Goal: Transaction & Acquisition: Purchase product/service

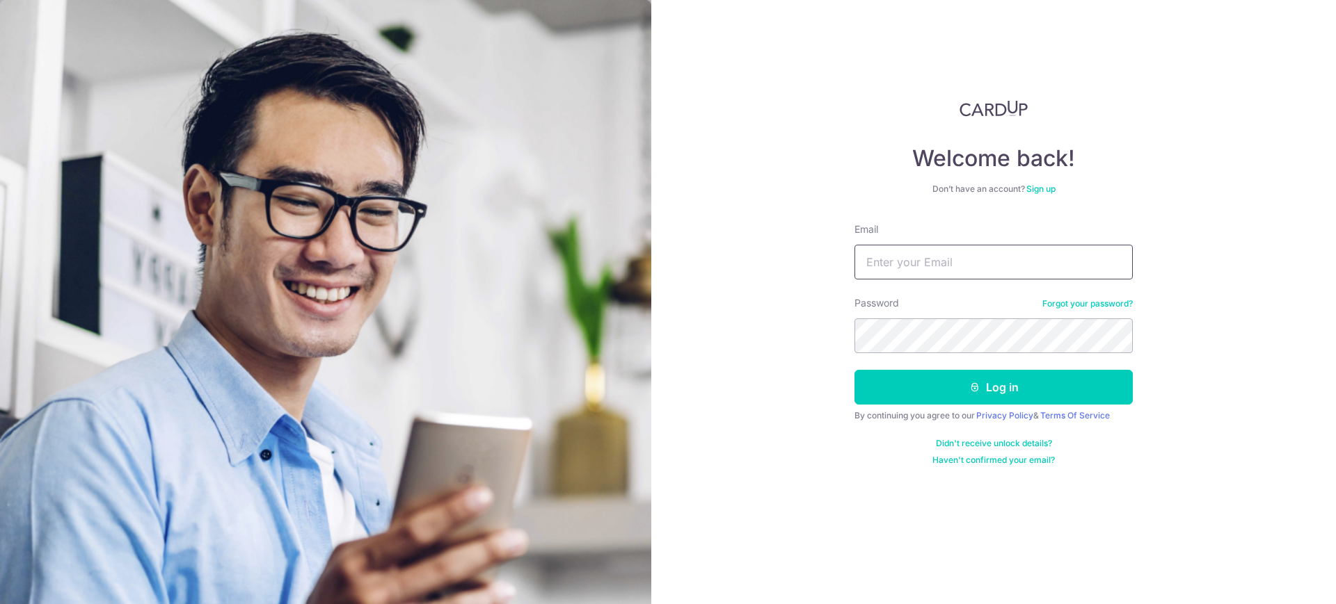
click at [930, 267] on input "Email" at bounding box center [993, 262] width 278 height 35
type input "petechua2@gmail.com"
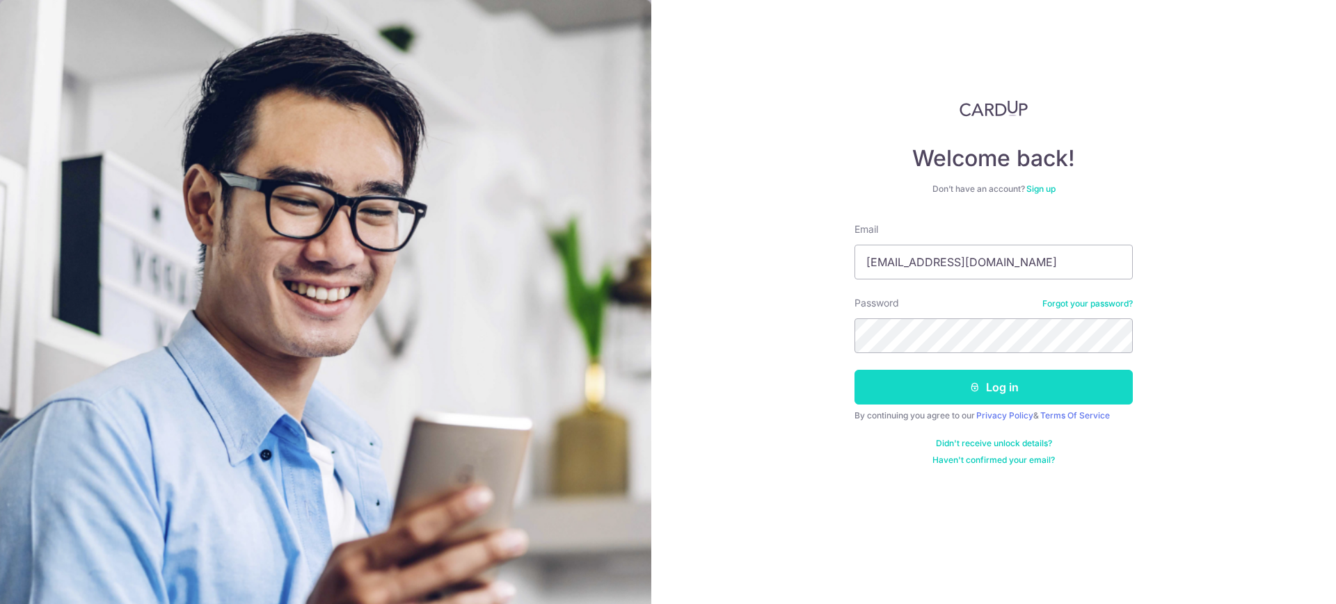
click at [931, 393] on button "Log in" at bounding box center [993, 387] width 278 height 35
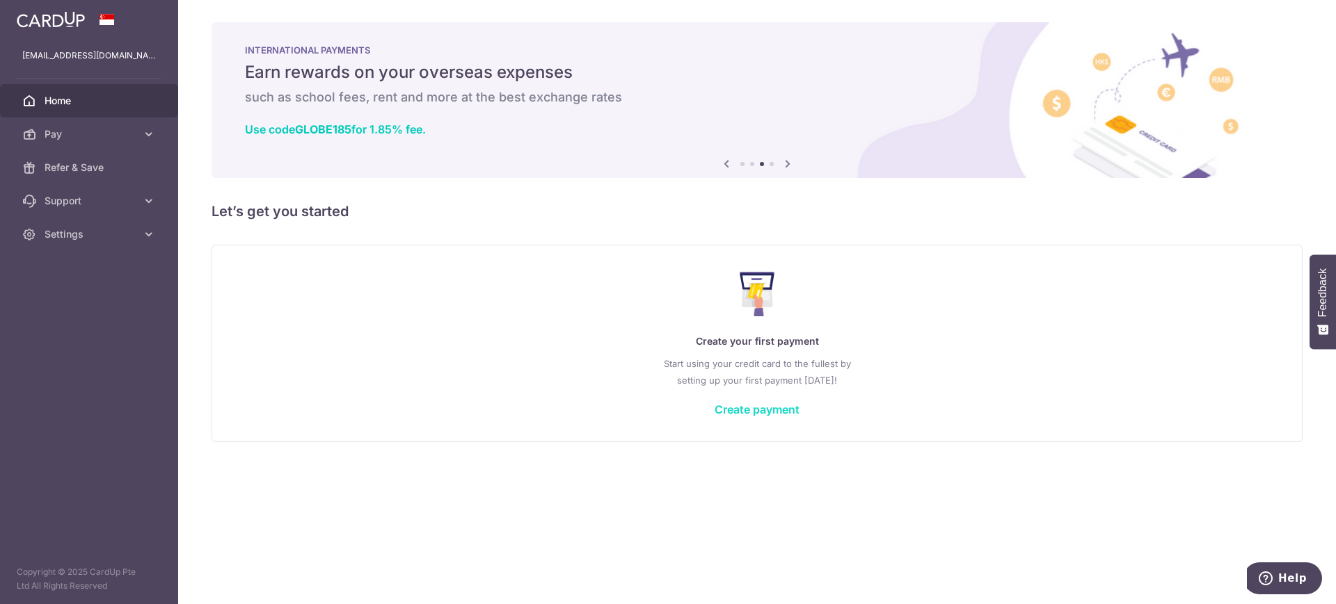
click at [783, 410] on link "Create payment" at bounding box center [756, 410] width 85 height 14
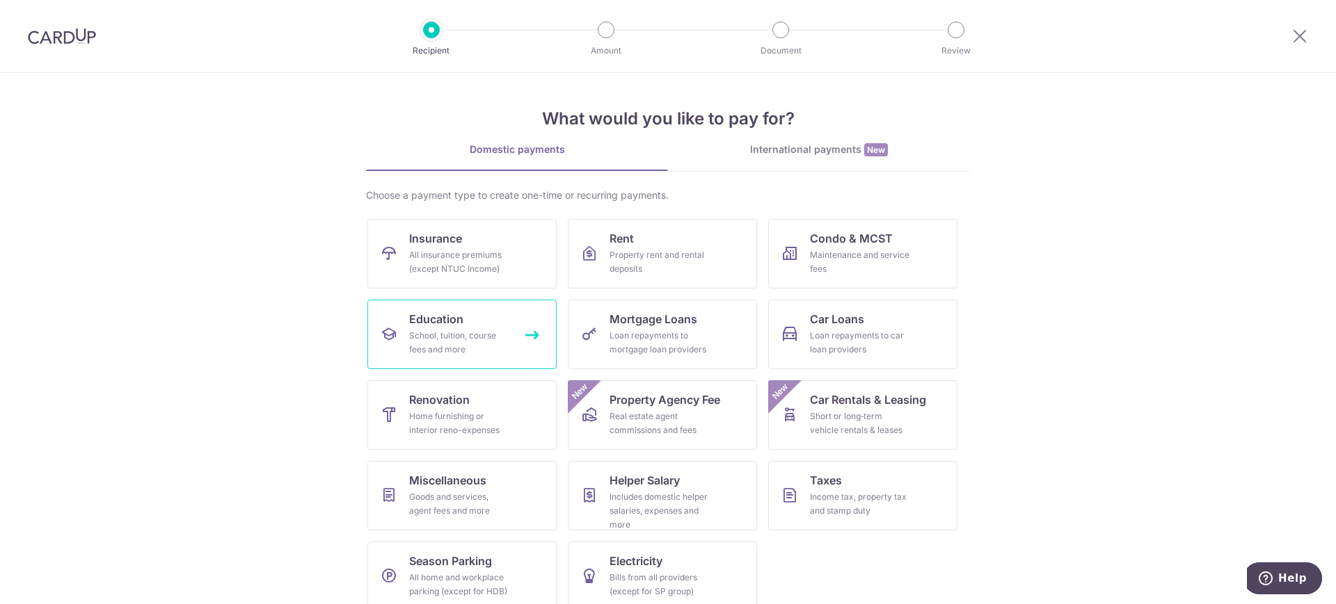
click at [527, 337] on link "Education School, tuition, course fees and more" at bounding box center [461, 335] width 189 height 70
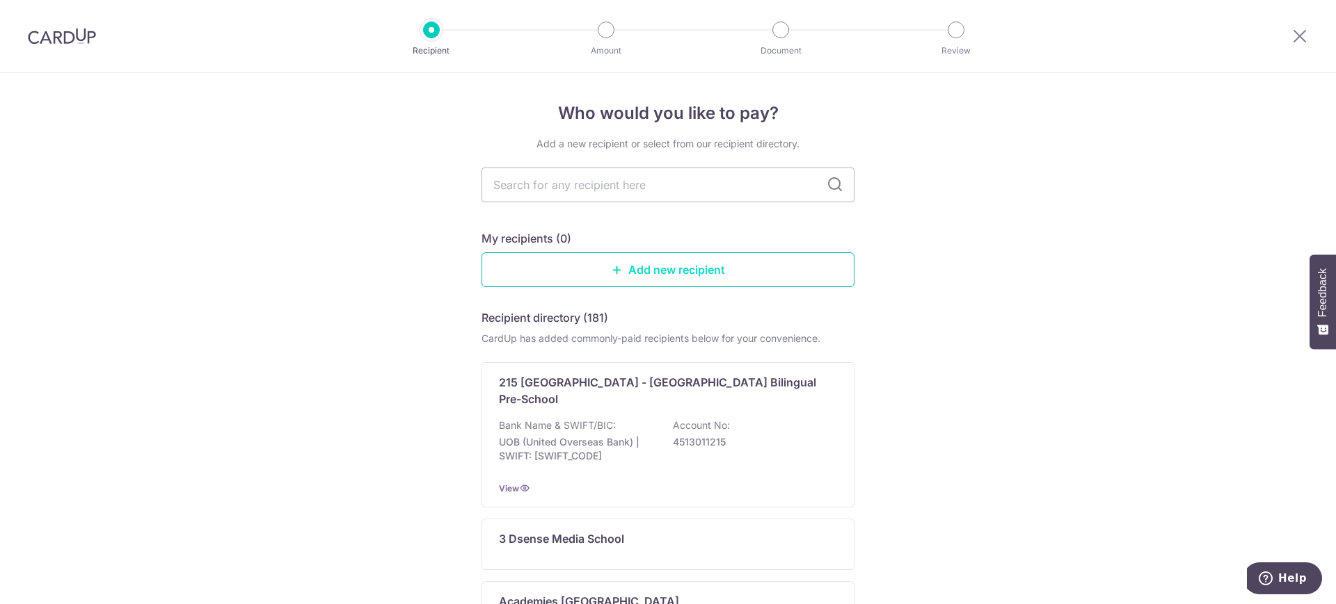
click at [641, 273] on link "Add new recipient" at bounding box center [667, 269] width 373 height 35
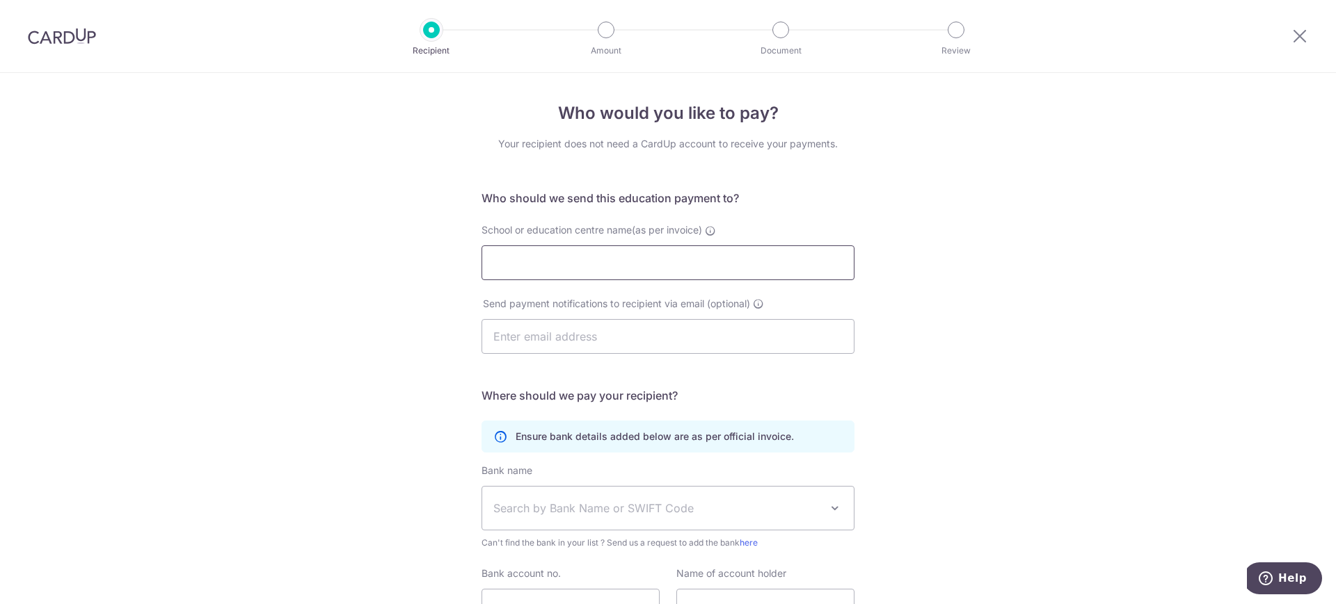
click at [608, 268] on input "School or education centre name(as per invoice)" at bounding box center [667, 263] width 373 height 35
type input "Singapore Management University"
click at [598, 334] on input "text" at bounding box center [667, 336] width 373 height 35
type input "shanneseho@smu.edu.sg"
click at [684, 507] on span "Search by Bank Name or SWIFT Code" at bounding box center [656, 508] width 327 height 17
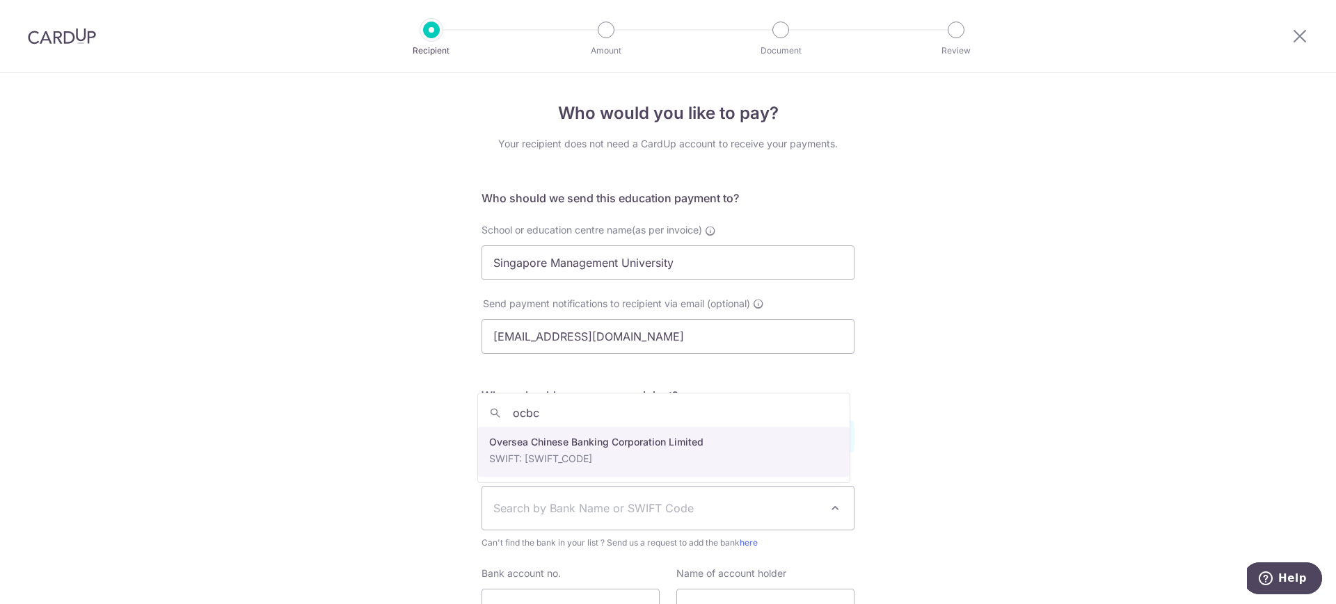
type input "ocbc"
select select "12"
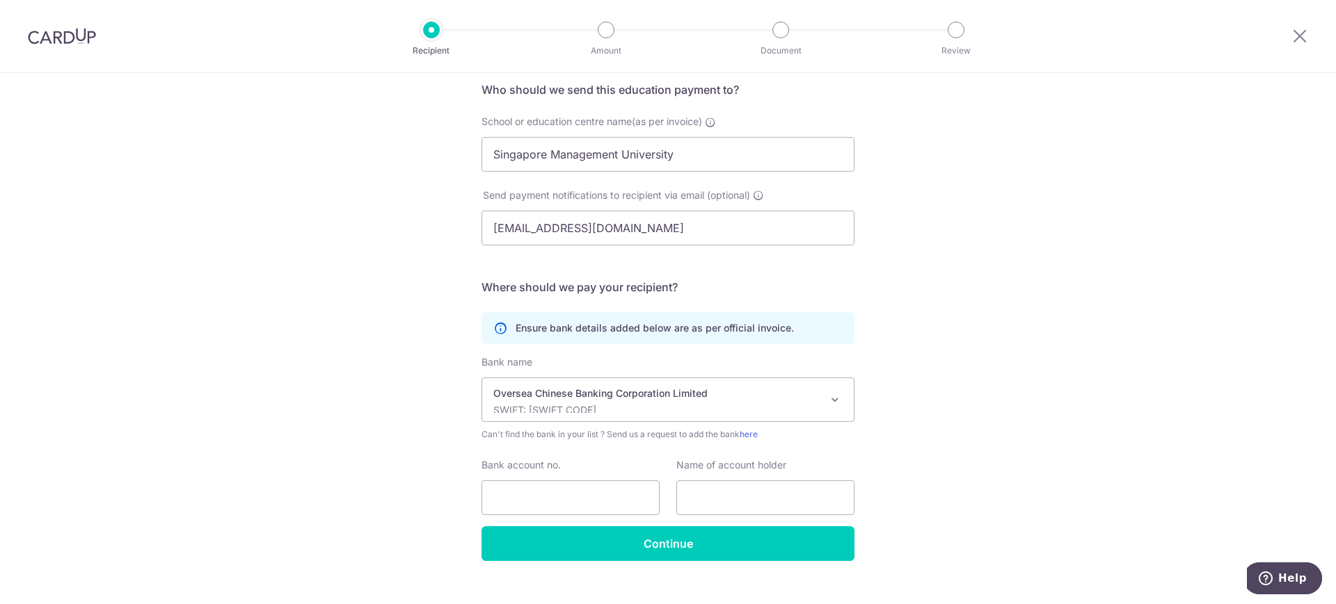
scroll to position [111, 0]
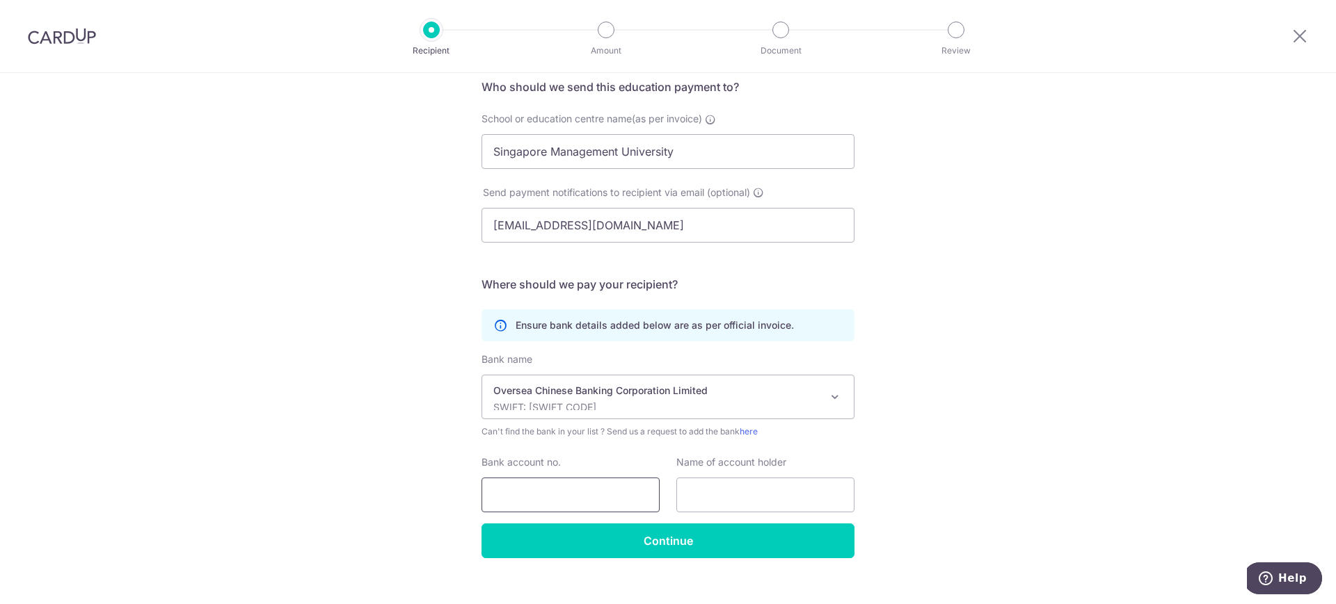
click at [524, 497] on input "Bank account no." at bounding box center [570, 495] width 178 height 35
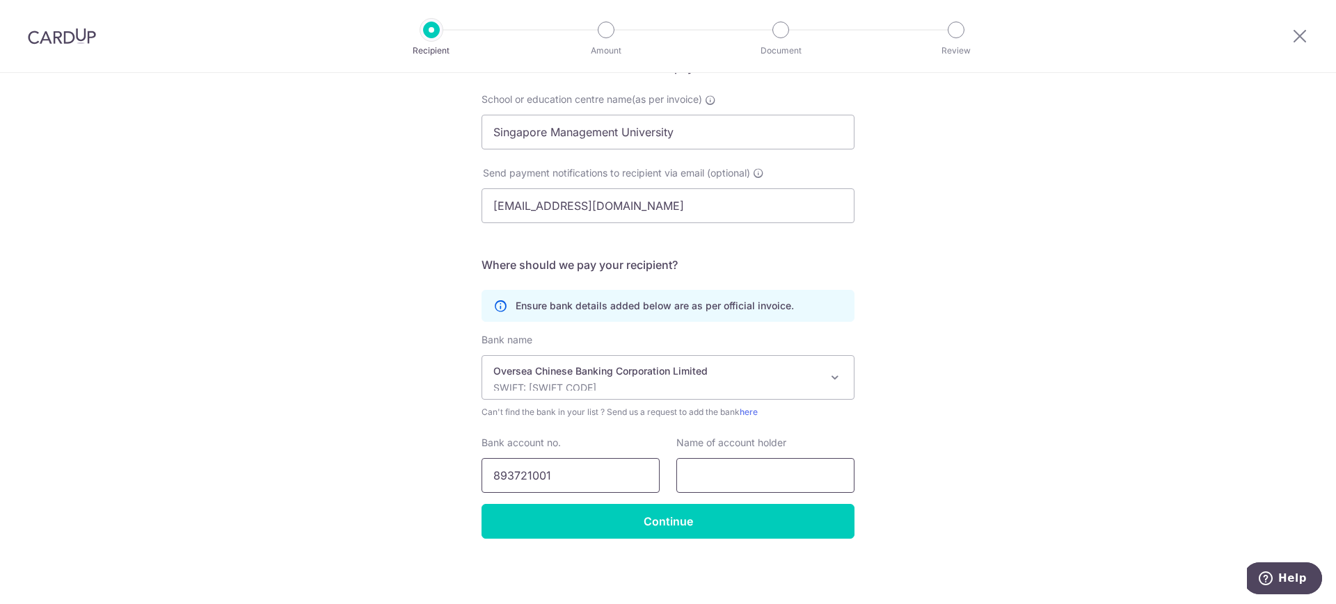
type input "893721001"
click at [759, 478] on input "text" at bounding box center [765, 475] width 178 height 35
drag, startPoint x: 681, startPoint y: 132, endPoint x: 476, endPoint y: 124, distance: 205.4
click at [476, 124] on div "School or education centre name(as per invoice) Singapore Management University" at bounding box center [668, 121] width 390 height 57
click at [725, 482] on input "text" at bounding box center [765, 475] width 178 height 35
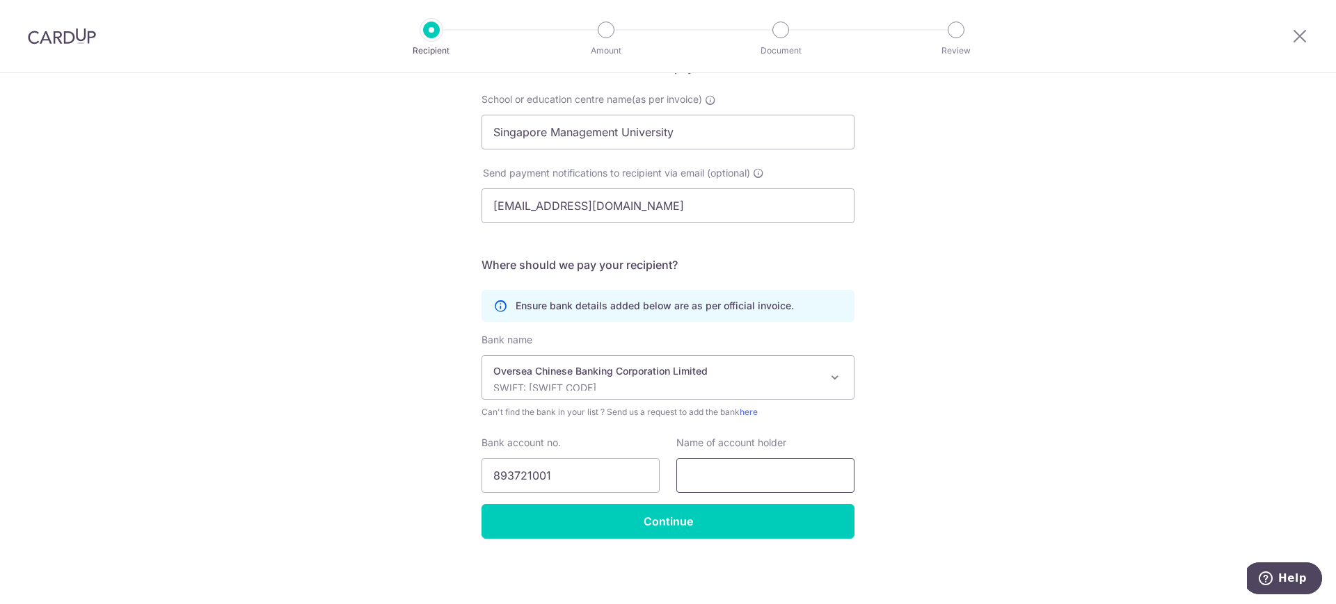
paste input "Singapore Management University"
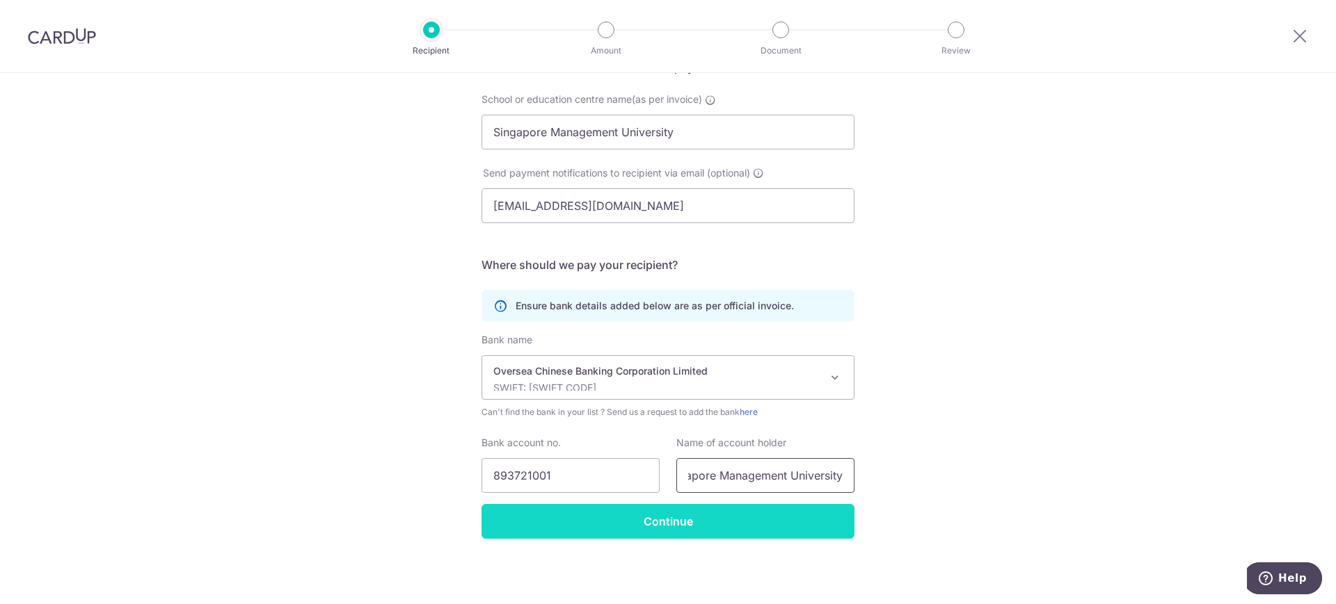
type input "Singapore Management University"
click at [736, 531] on input "Continue" at bounding box center [667, 521] width 373 height 35
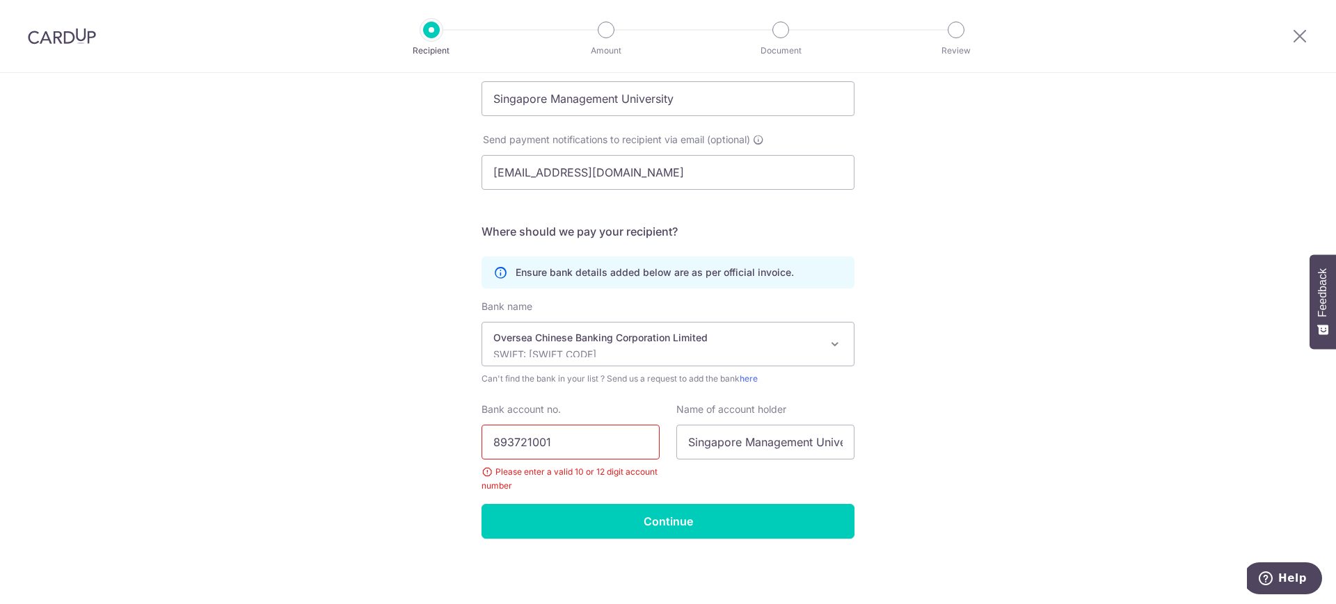
click at [489, 446] on input "893721001" at bounding box center [570, 442] width 178 height 35
click at [616, 446] on input "501893721001" at bounding box center [570, 442] width 178 height 35
type input "501893721001"
click at [665, 515] on input "Continue" at bounding box center [667, 521] width 373 height 35
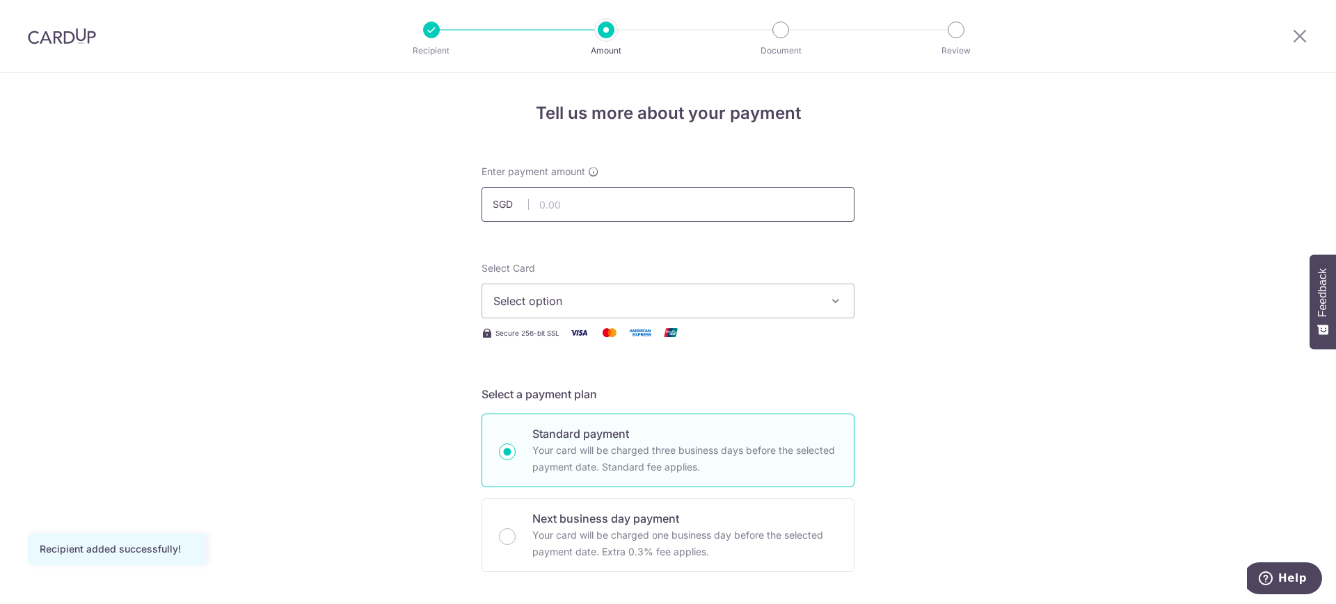
click at [571, 202] on input "text" at bounding box center [667, 204] width 373 height 35
type input "802.00"
click at [626, 297] on span "Select option" at bounding box center [655, 301] width 324 height 17
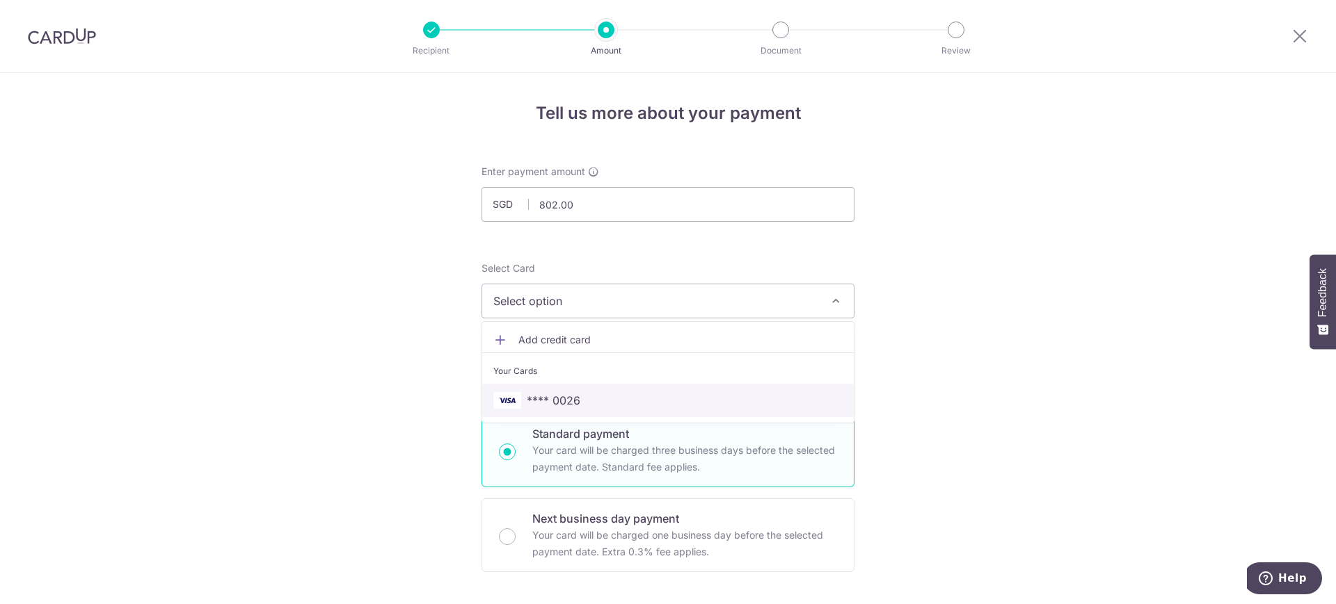
click at [586, 400] on span "**** 0026" at bounding box center [667, 400] width 349 height 17
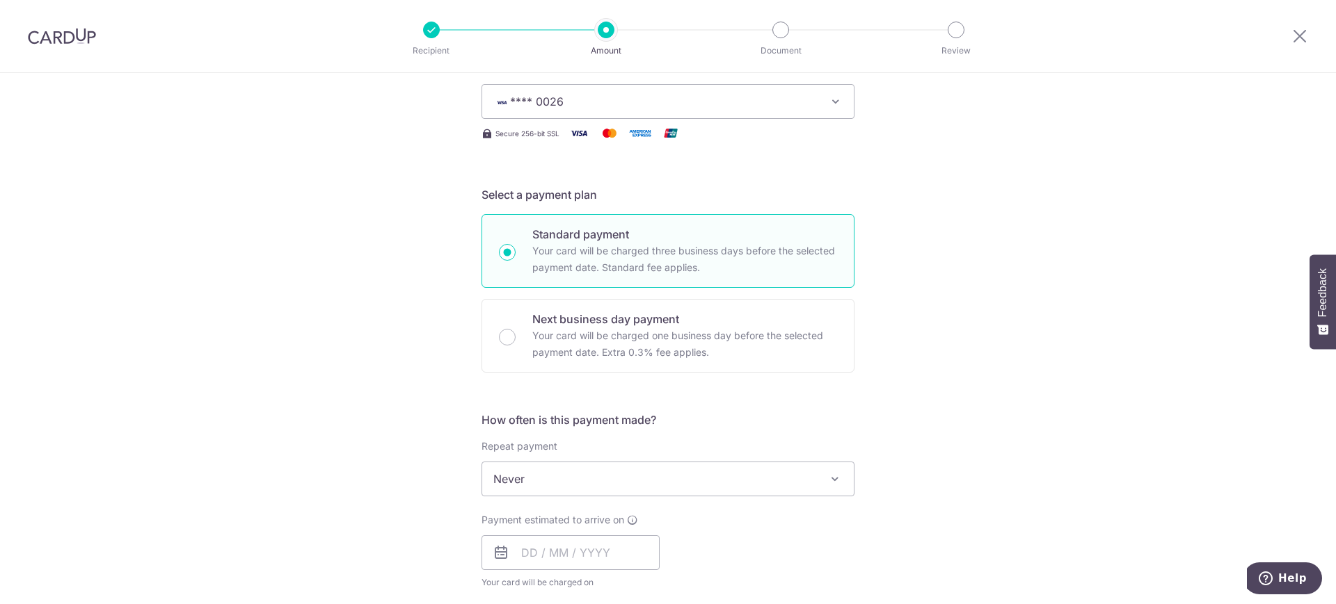
scroll to position [225, 0]
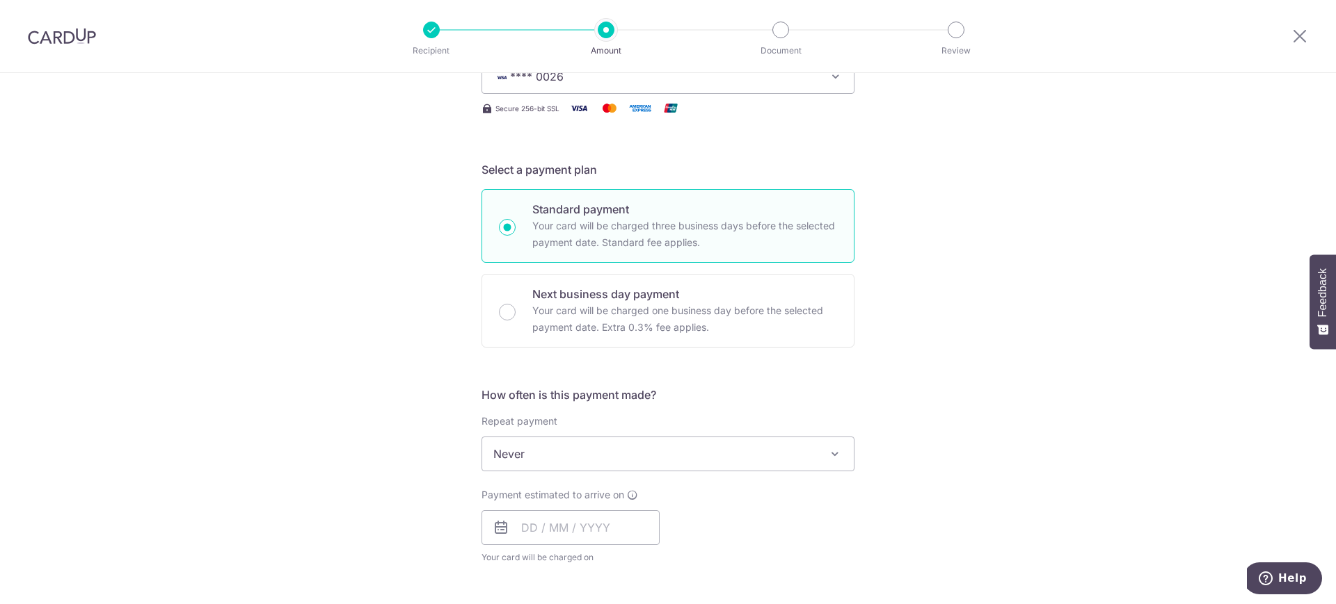
click at [618, 453] on span "Never" at bounding box center [667, 454] width 371 height 33
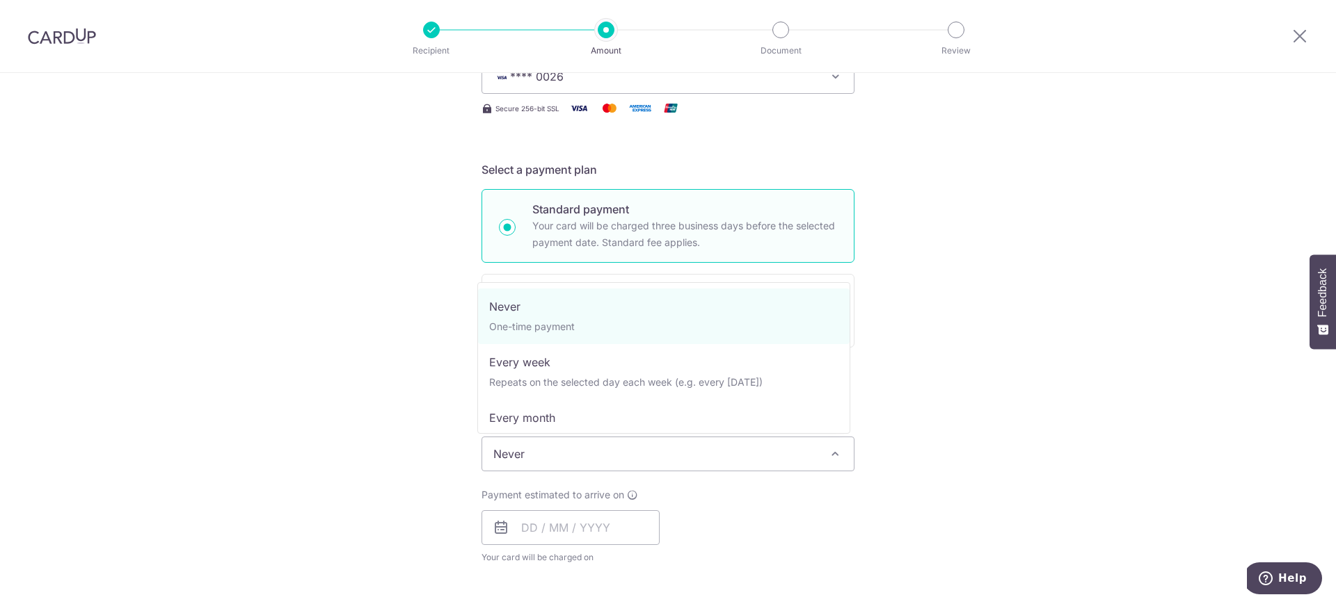
click at [618, 453] on span "Never" at bounding box center [667, 454] width 371 height 33
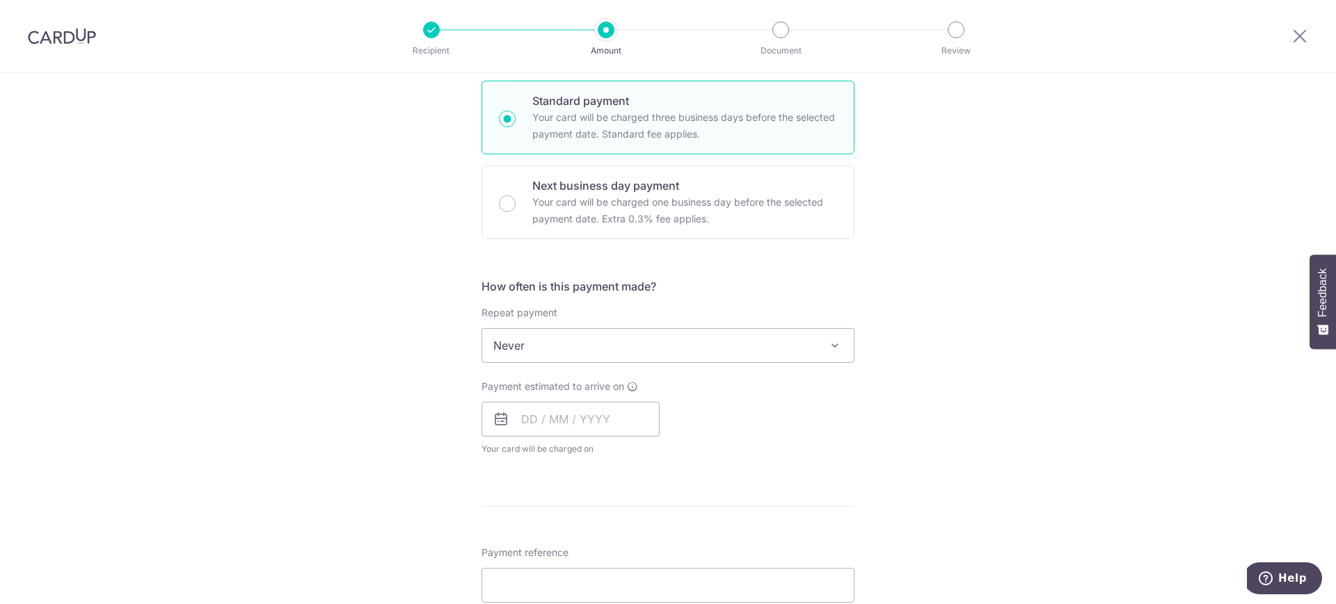
scroll to position [340, 0]
click at [547, 423] on input "text" at bounding box center [570, 412] width 178 height 35
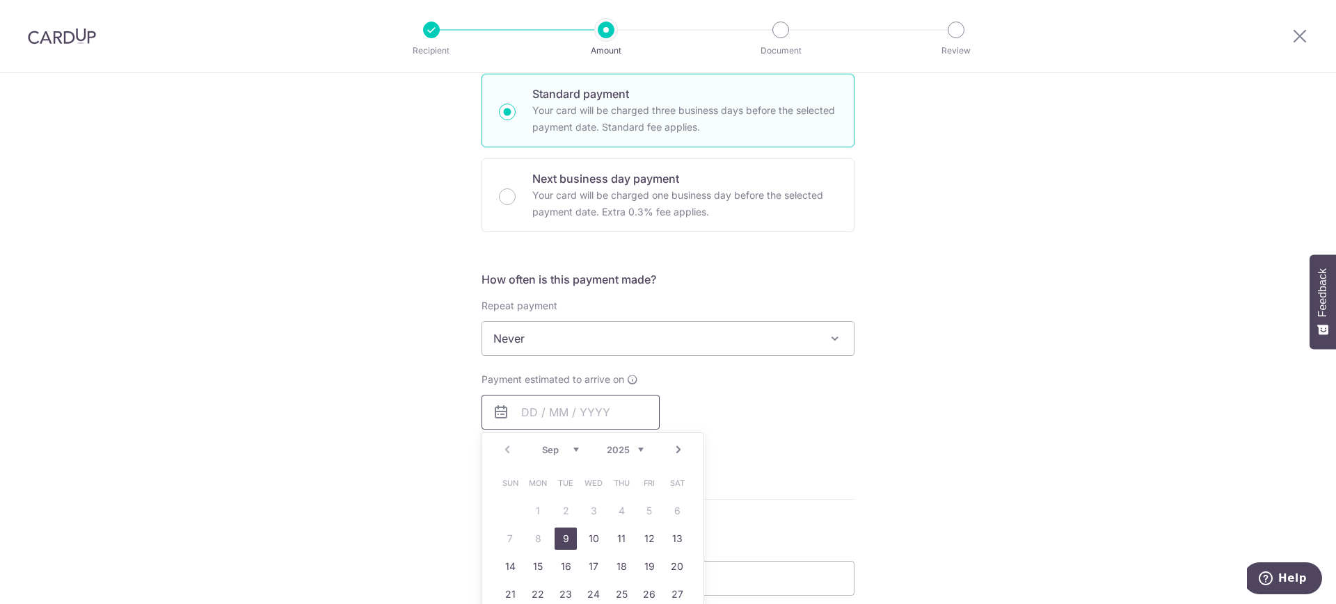
click at [545, 407] on input "text" at bounding box center [570, 412] width 178 height 35
click at [618, 511] on table "Sun Mon Tue Wed Thu Fri Sat 1 2 3 4 5 6 7 8 9 10 11 12 13 14 15 16 17 18 19 20 …" at bounding box center [593, 553] width 195 height 167
click at [617, 511] on table "Sun Mon Tue Wed Thu Fri Sat 1 2 3 4 5 6 7 8 9 10 11 12 13 14 15 16 17 18 19 20 …" at bounding box center [593, 553] width 195 height 167
click at [762, 452] on div "How often is this payment made? Repeat payment Never Every week Every month Eve…" at bounding box center [667, 365] width 373 height 189
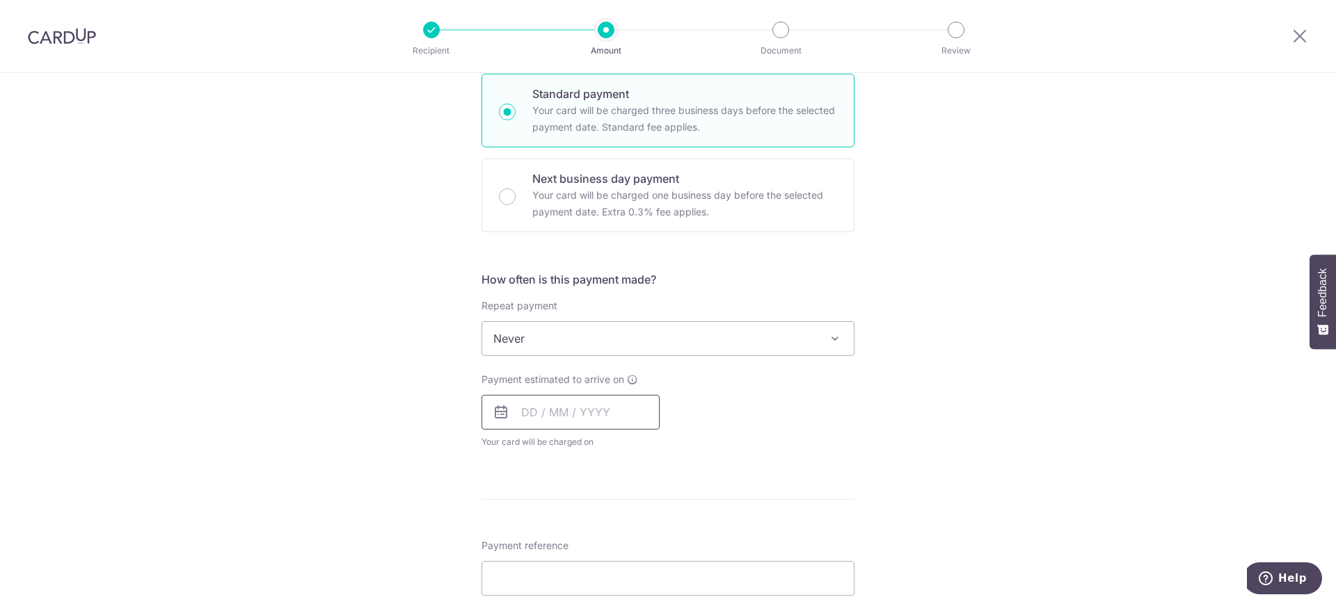
click at [601, 413] on input "text" at bounding box center [570, 412] width 178 height 35
click at [556, 538] on link "9" at bounding box center [565, 539] width 22 height 22
type input "09/09/2025"
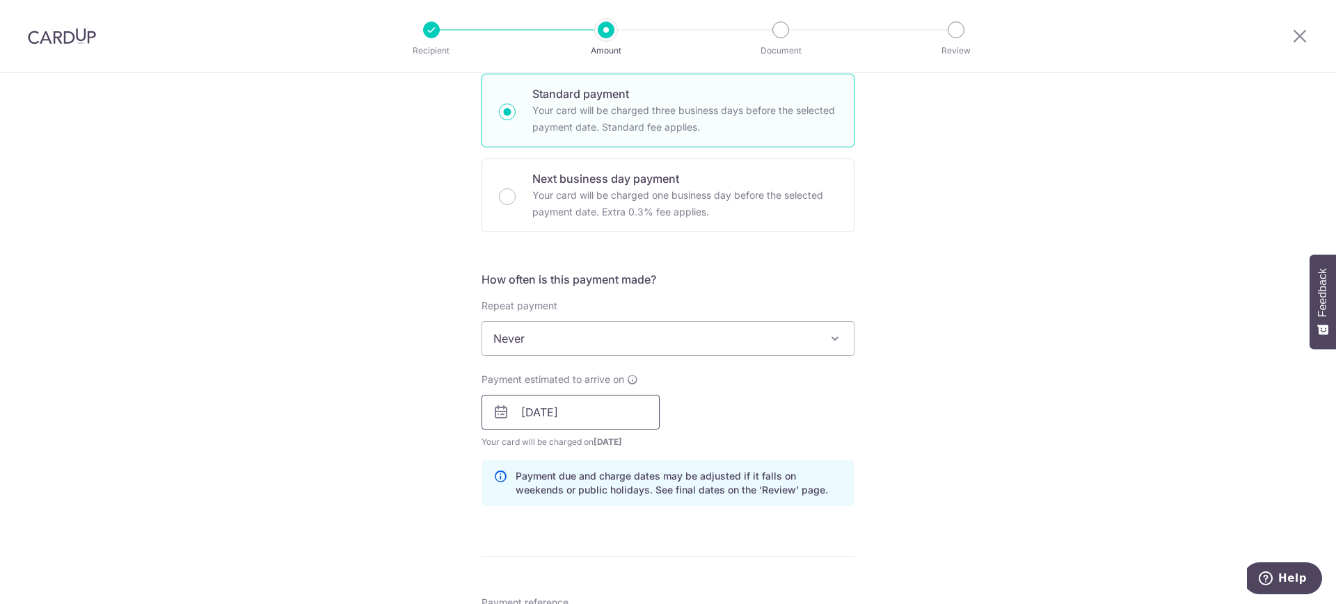
click at [576, 415] on input "09/09/2025" at bounding box center [570, 412] width 178 height 35
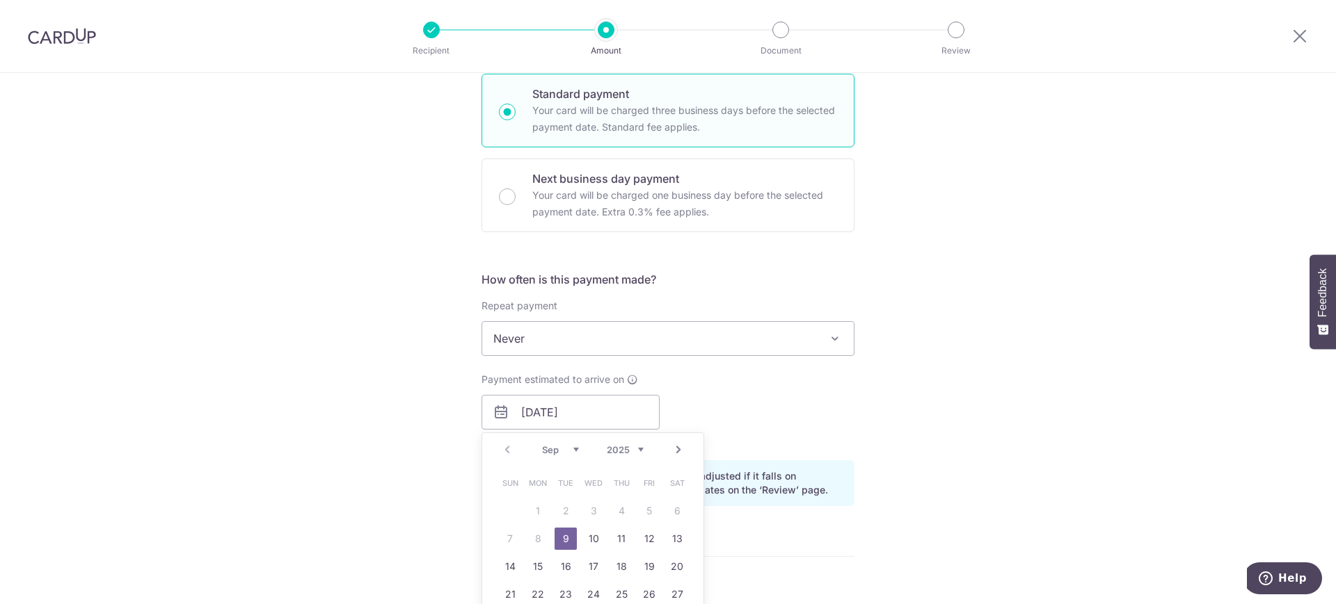
click at [536, 542] on table "Sun Mon Tue Wed Thu Fri Sat 1 2 3 4 5 6 7 8 9 10 11 12 13 14 15 16 17 18 19 20 …" at bounding box center [593, 553] width 195 height 167
click at [649, 507] on table "Sun Mon Tue Wed Thu Fri Sat 1 2 3 4 5 6 7 8 9 10 11 12 13 14 15 16 17 18 19 20 …" at bounding box center [593, 553] width 195 height 167
click at [772, 408] on div "Payment estimated to arrive on 09/09/2025 Prev Next Sep Oct Nov Dec 2025 2026 2…" at bounding box center [668, 411] width 390 height 77
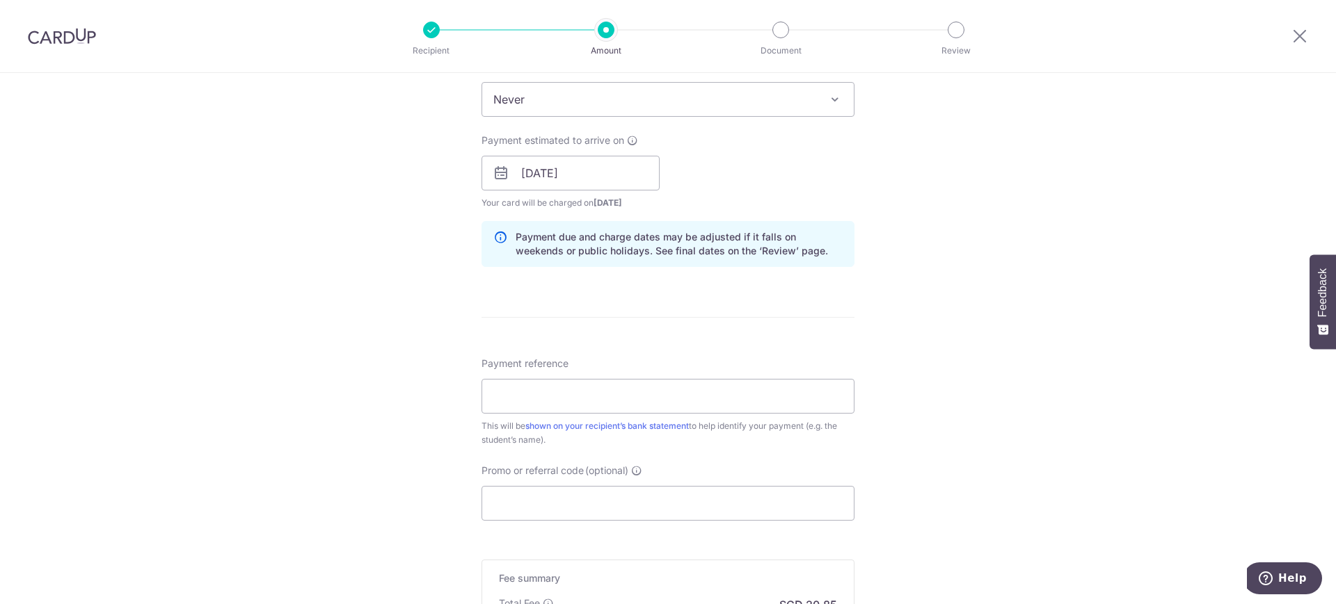
scroll to position [588, 0]
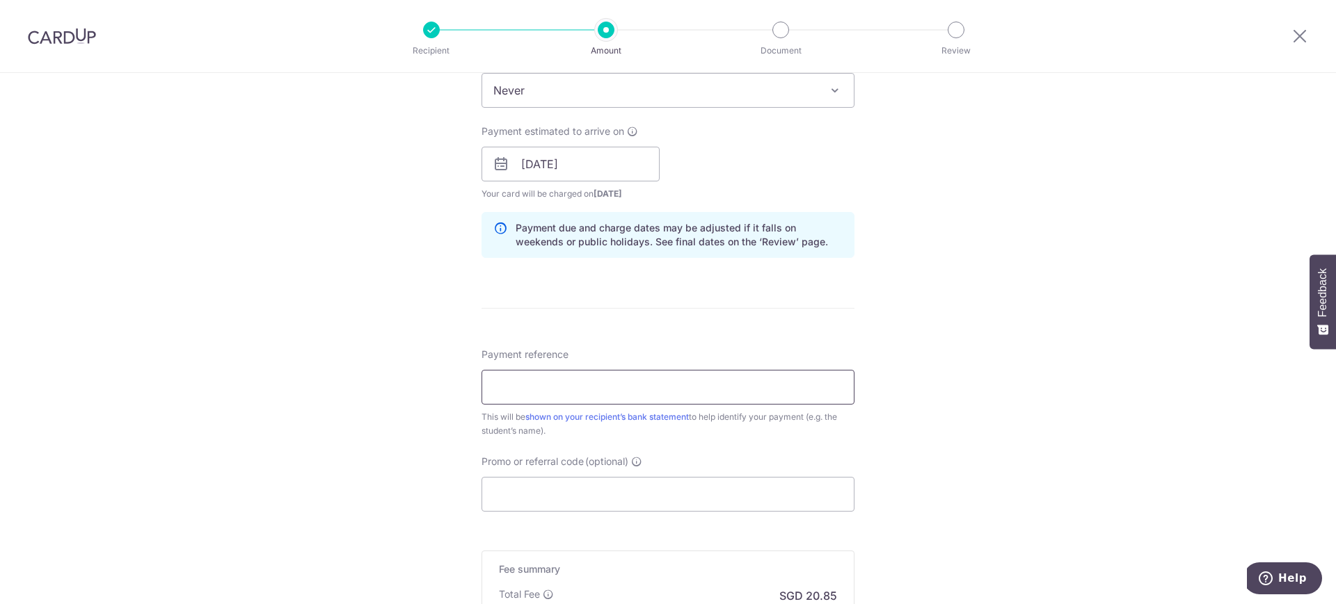
click at [598, 385] on input "Payment reference" at bounding box center [667, 387] width 373 height 35
click at [1023, 370] on div "Tell us more about your payment Enter payment amount SGD 802.00 802.00 Recipien…" at bounding box center [668, 142] width 1336 height 1315
click at [509, 390] on input "Payment reference" at bounding box center [667, 387] width 373 height 35
type input "Chua Lok Kah (01538059)"
click at [556, 500] on input "Promo or referral code (optional)" at bounding box center [667, 494] width 373 height 35
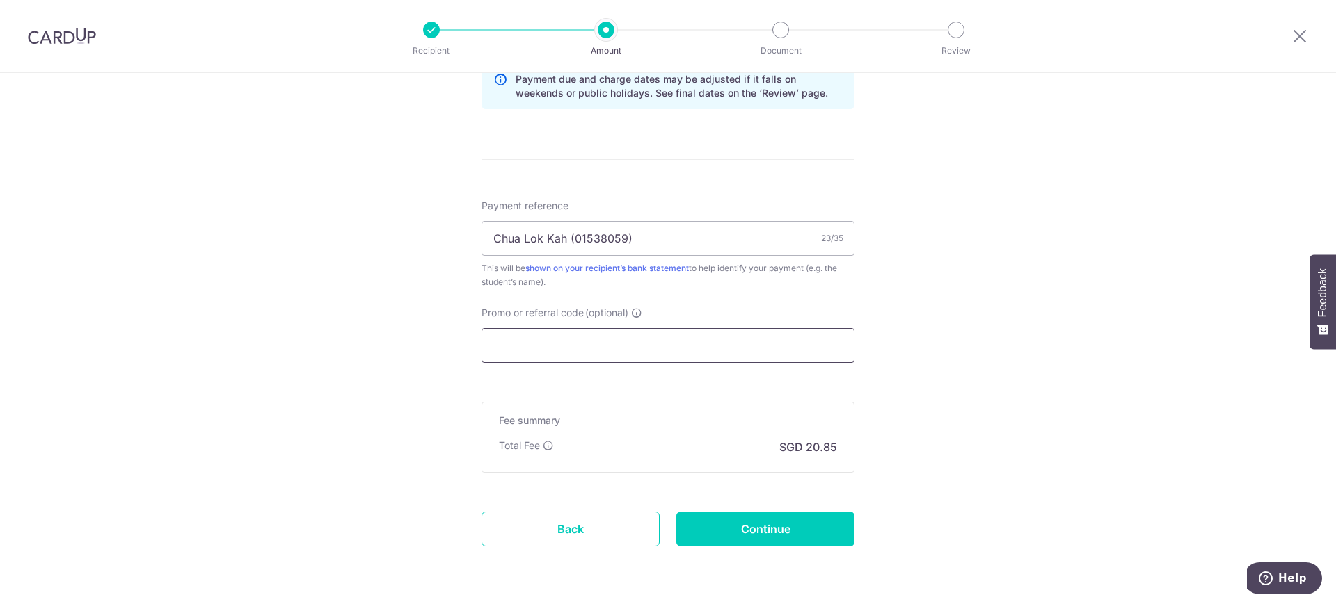
scroll to position [745, 0]
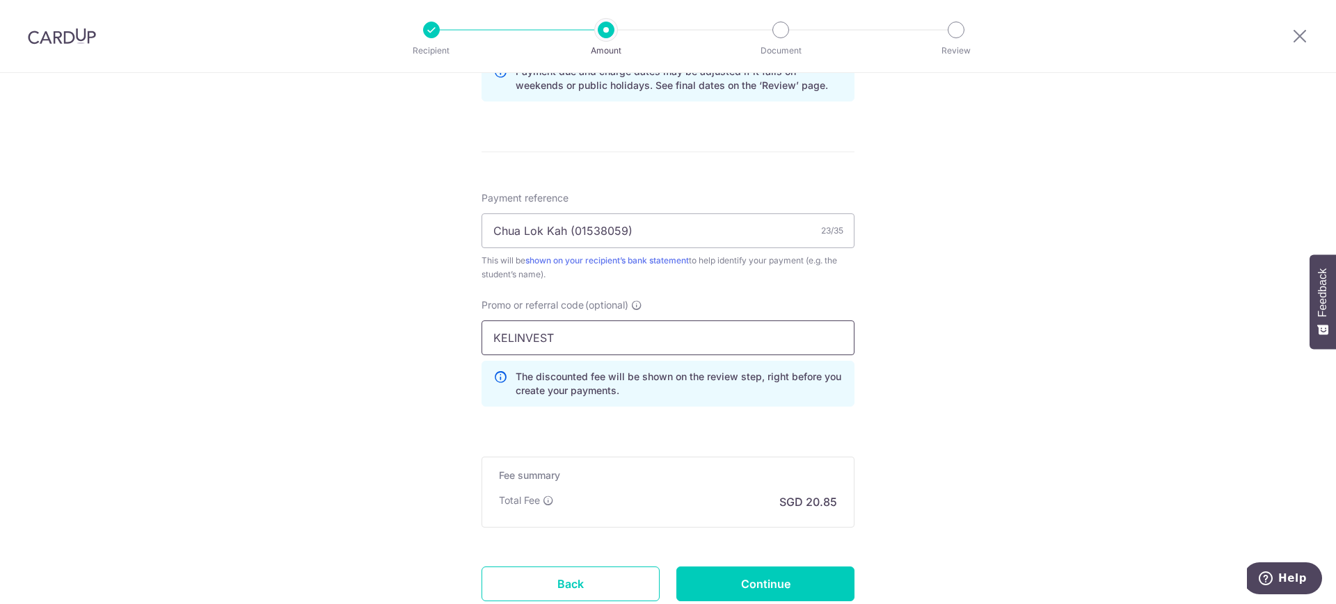
type input "KELINVEST"
click at [965, 387] on div "Tell us more about your payment Enter payment amount SGD 802.00 802.00 Recipien…" at bounding box center [668, 17] width 1336 height 1378
click at [988, 460] on div "Tell us more about your payment Enter payment amount SGD 802.00 802.00 Recipien…" at bounding box center [668, 17] width 1336 height 1378
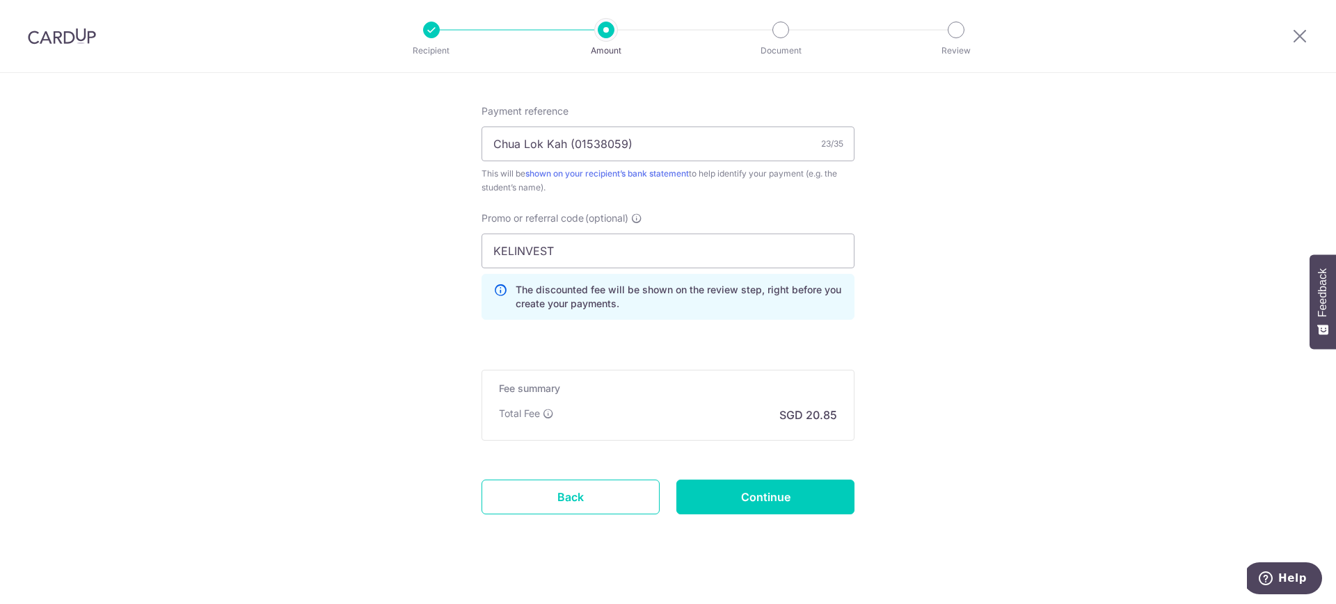
scroll to position [815, 0]
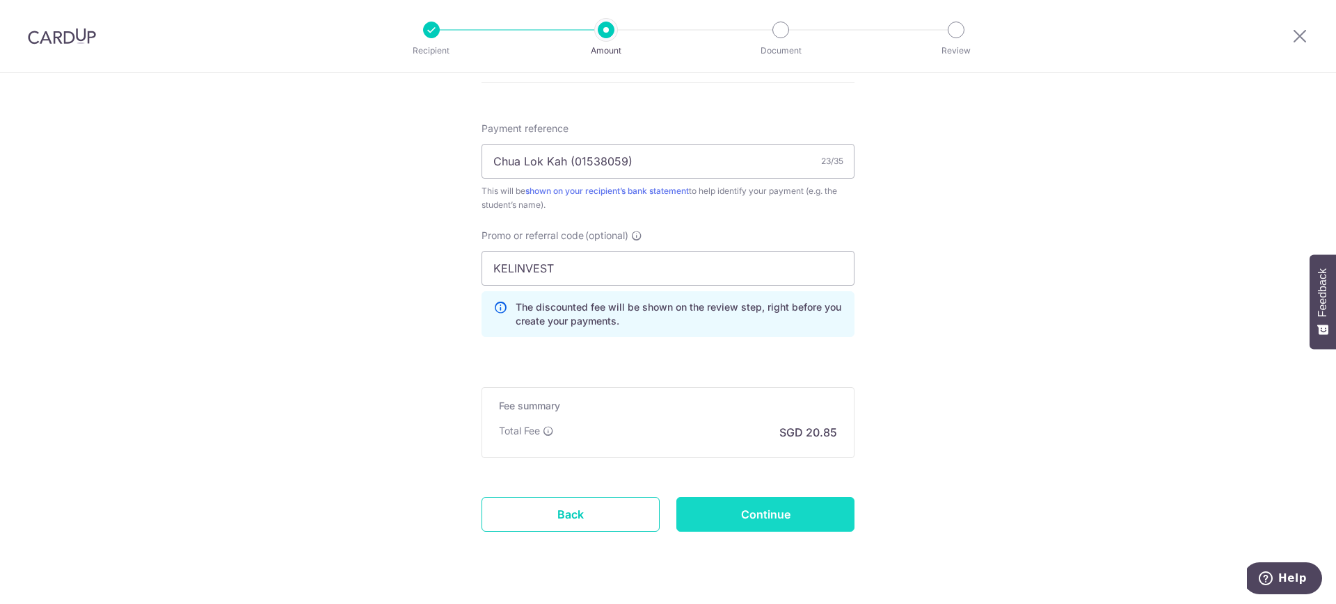
click at [702, 509] on input "Continue" at bounding box center [765, 514] width 178 height 35
type input "Create Schedule"
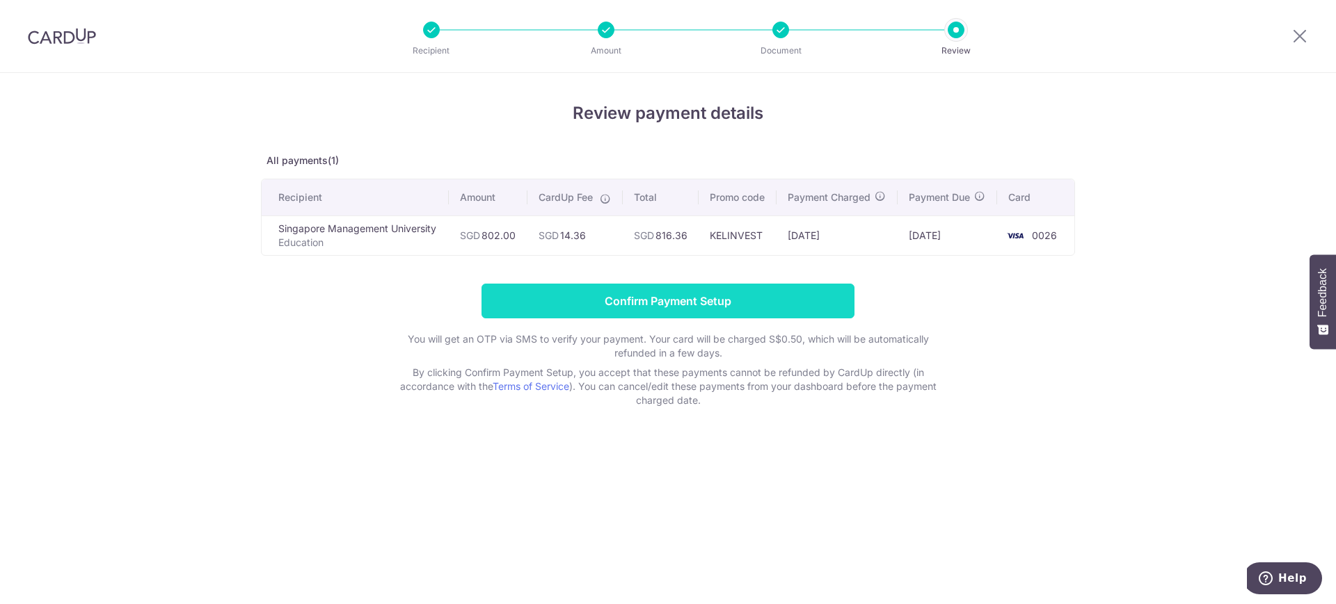
click at [707, 312] on input "Confirm Payment Setup" at bounding box center [667, 301] width 373 height 35
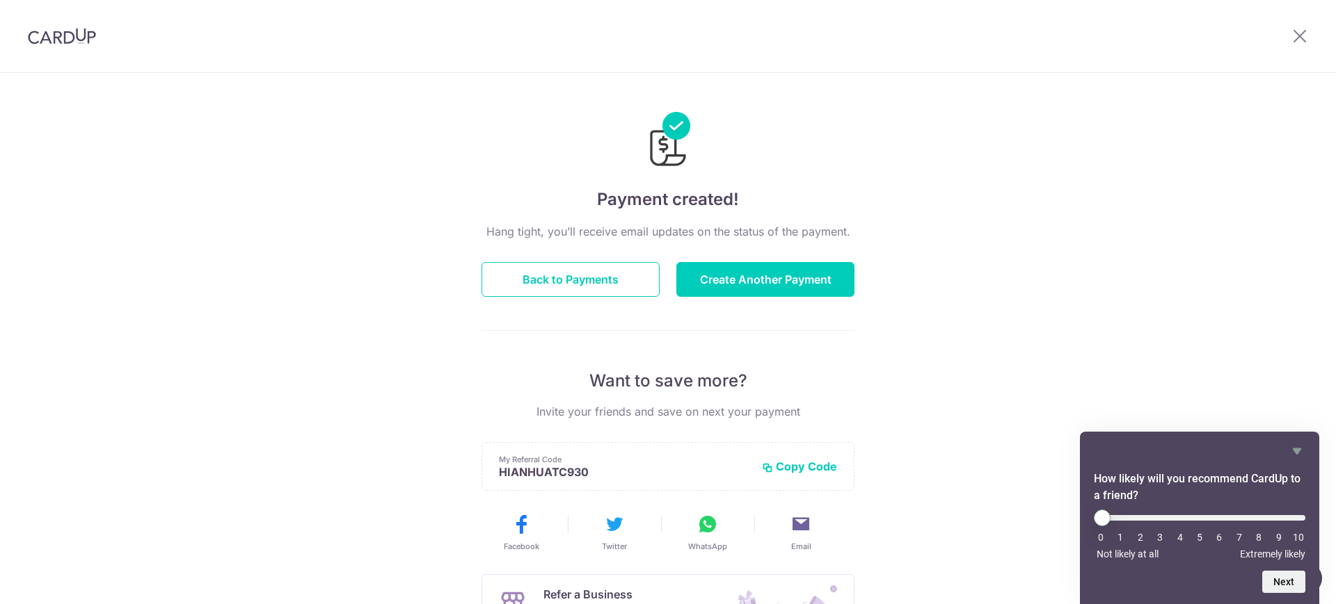
click at [929, 220] on div "Payment created! Hang tight, you’ll receive email updates on the status of the …" at bounding box center [668, 444] width 1336 height 743
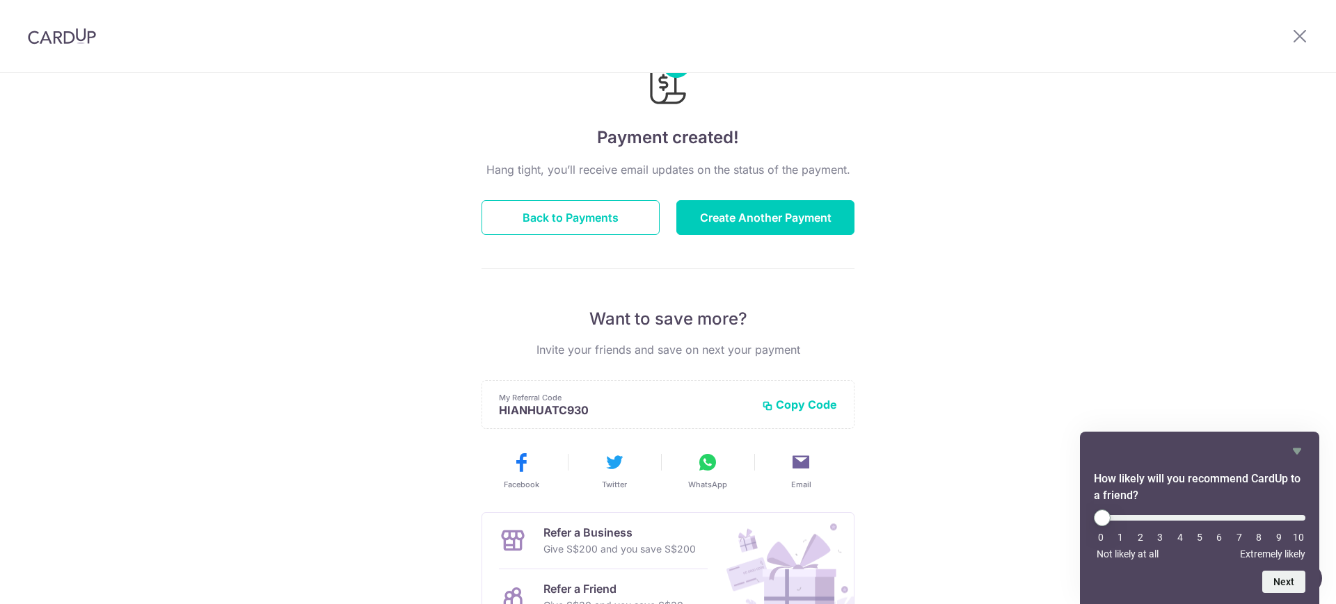
scroll to position [56, 0]
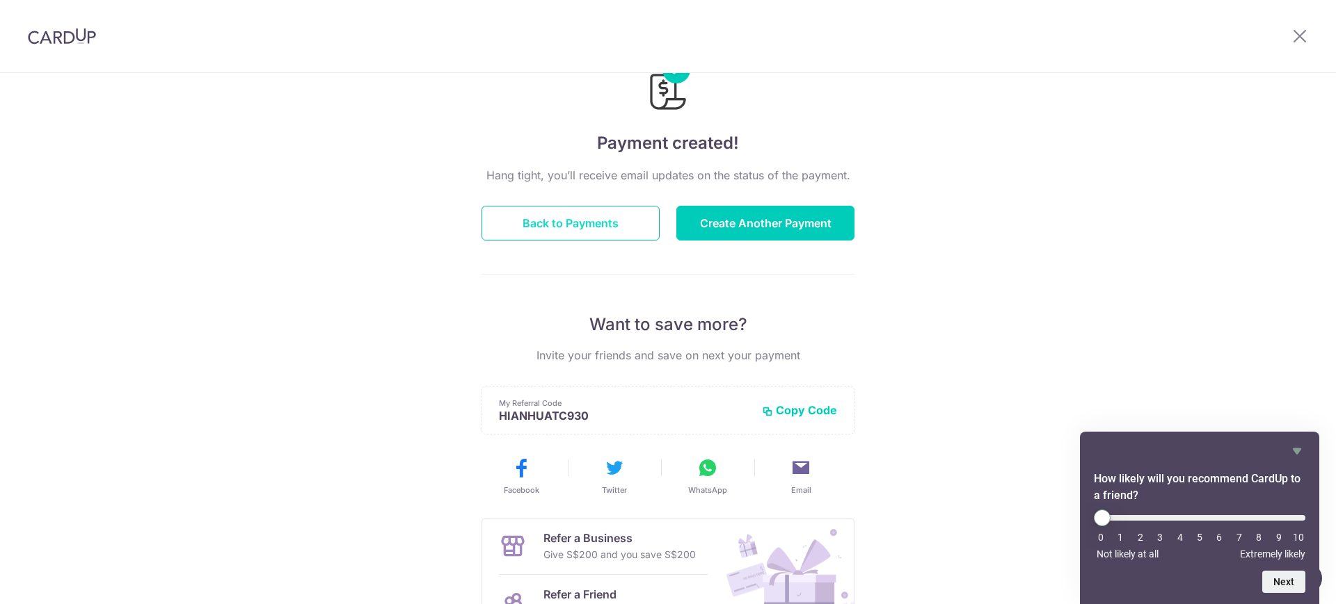
click at [612, 225] on button "Back to Payments" at bounding box center [570, 223] width 178 height 35
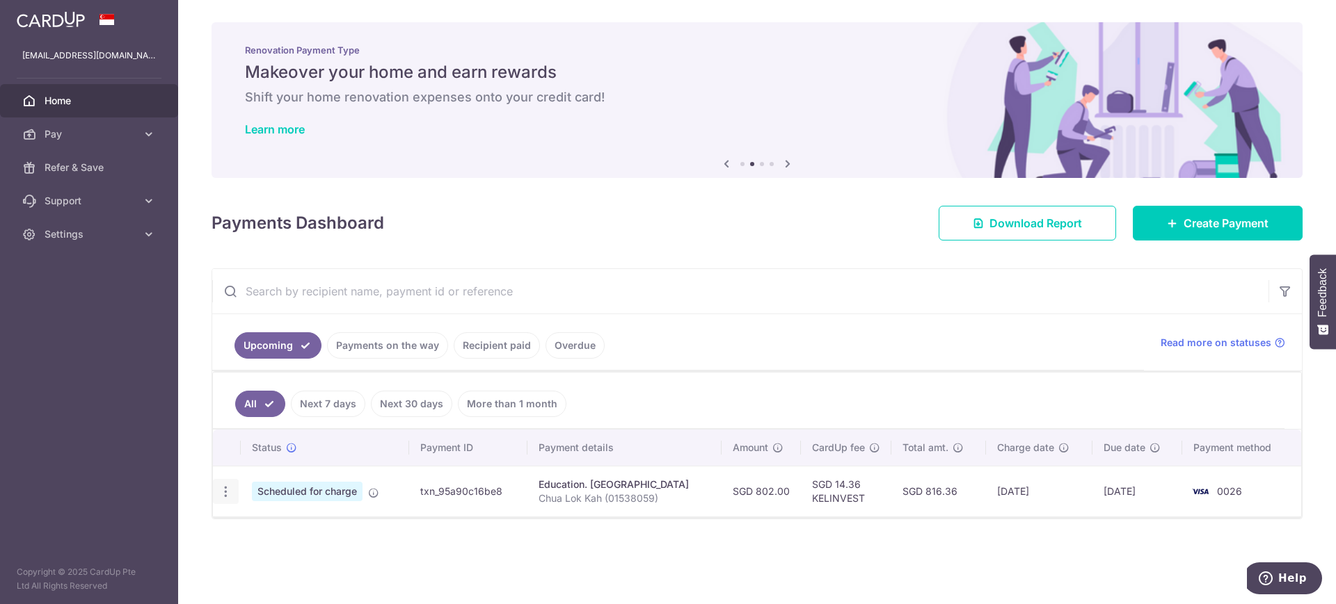
click at [225, 492] on icon "button" at bounding box center [225, 492] width 15 height 15
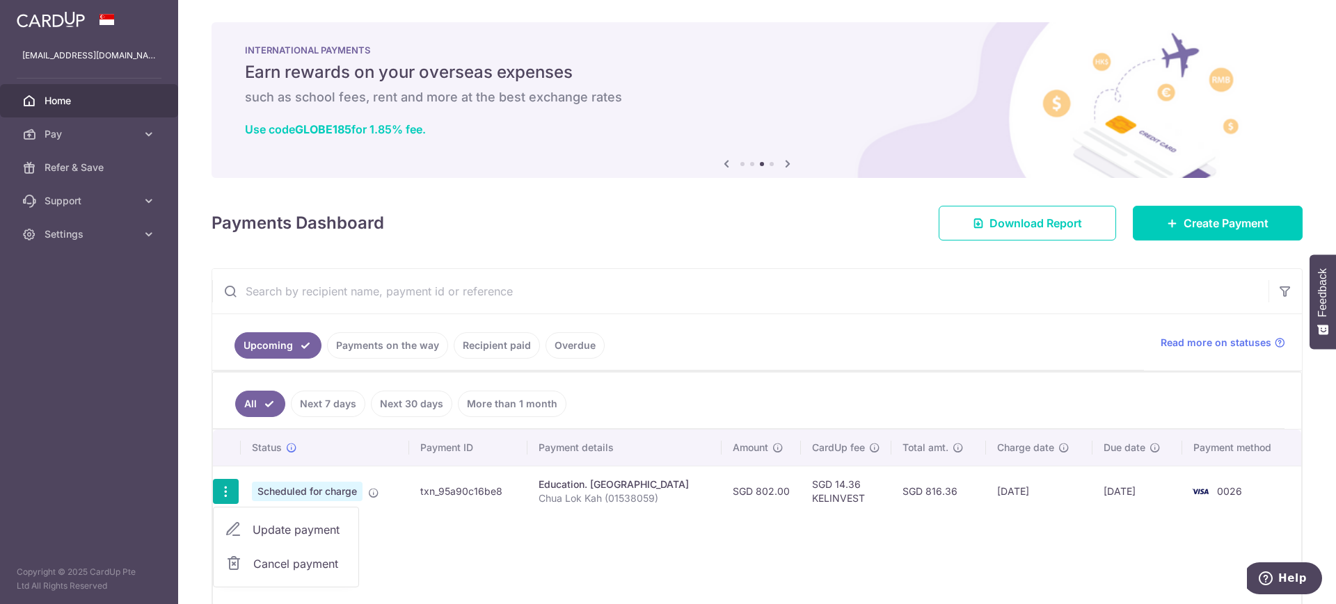
click at [225, 492] on icon "button" at bounding box center [225, 492] width 15 height 15
click at [76, 100] on span "Home" at bounding box center [91, 101] width 92 height 14
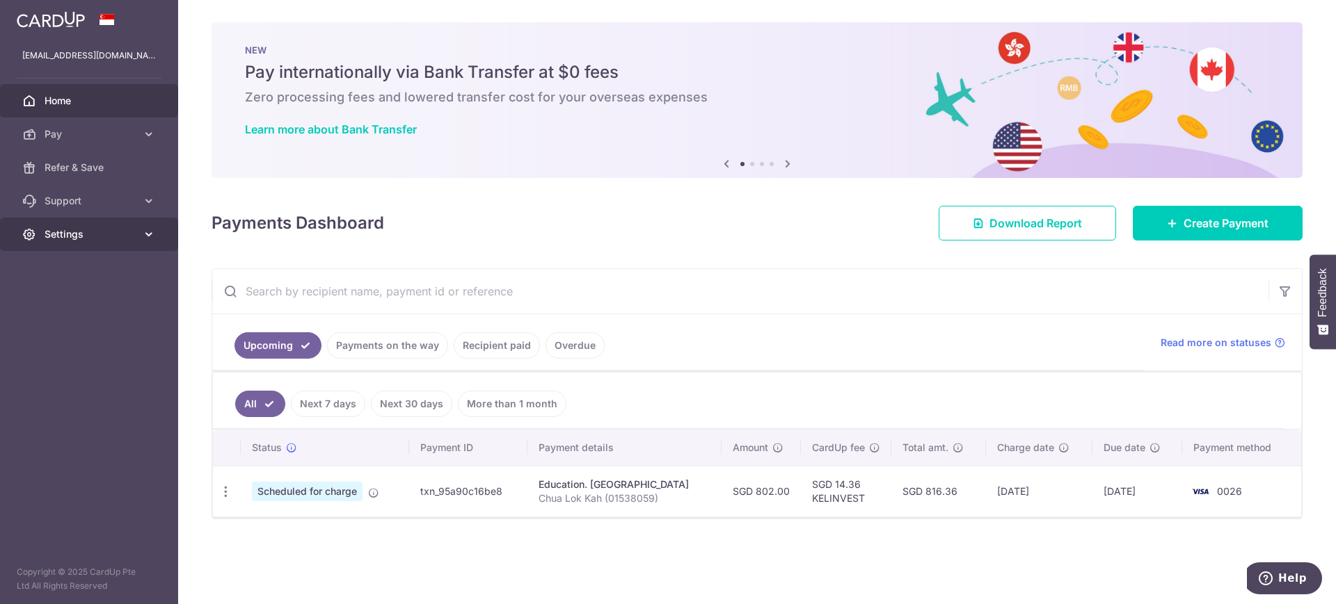
click at [144, 236] on icon at bounding box center [149, 234] width 14 height 14
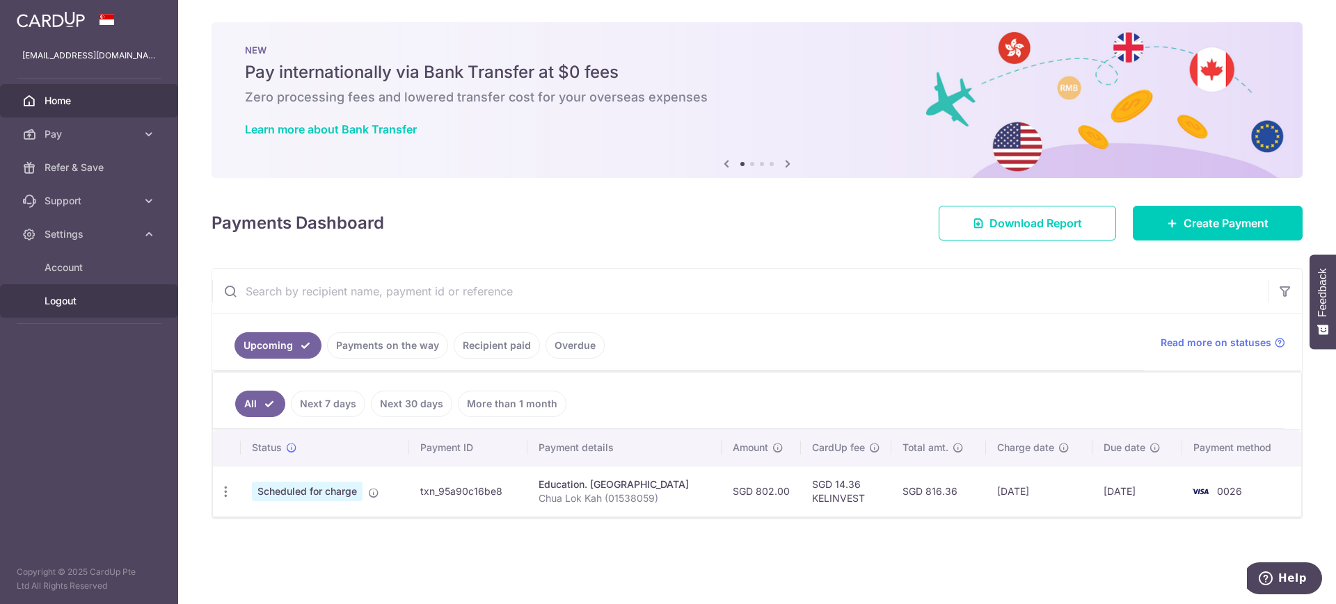
click at [64, 298] on span "Logout" at bounding box center [91, 301] width 92 height 14
